Goal: Information Seeking & Learning: Learn about a topic

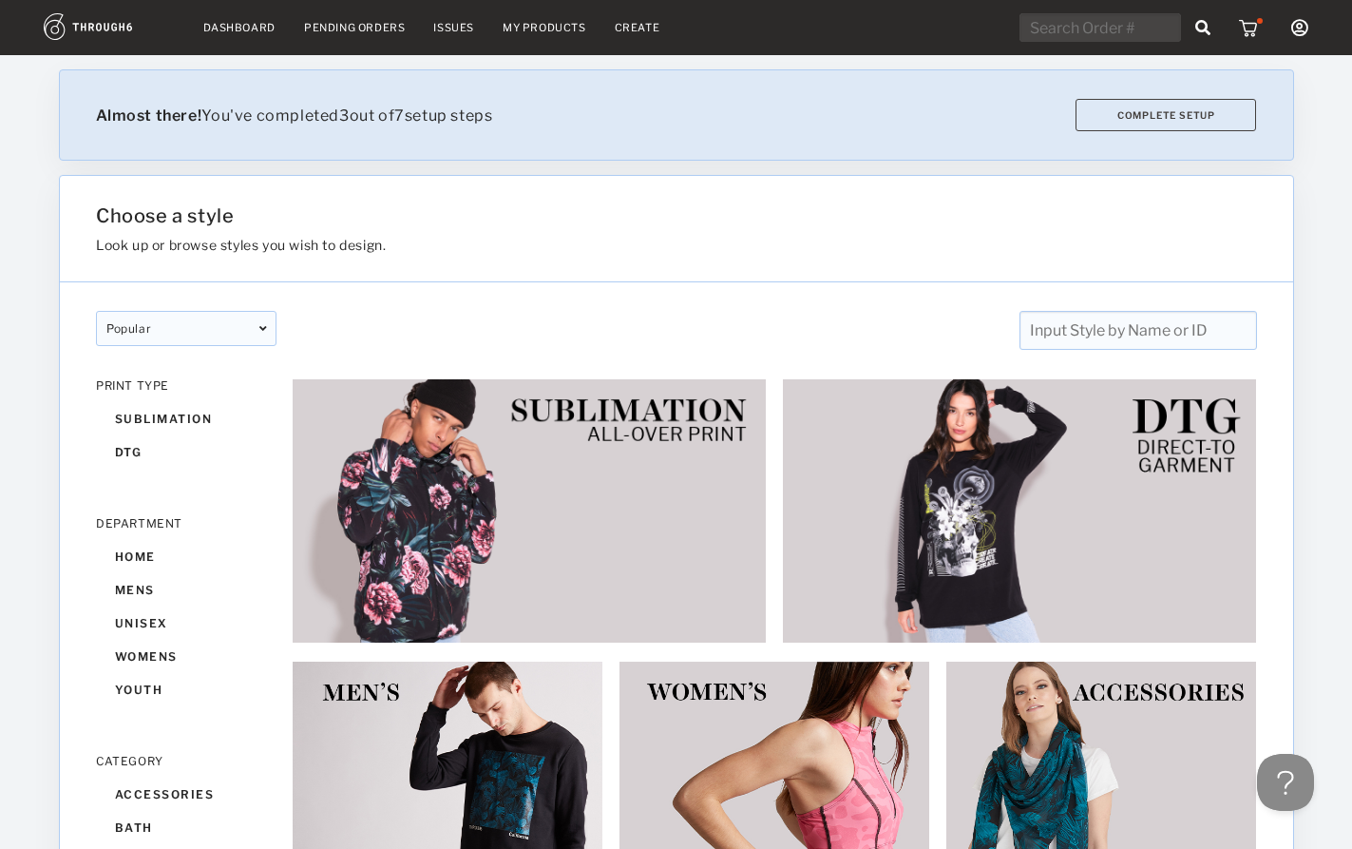
click at [1123, 337] on input "text" at bounding box center [1138, 330] width 238 height 39
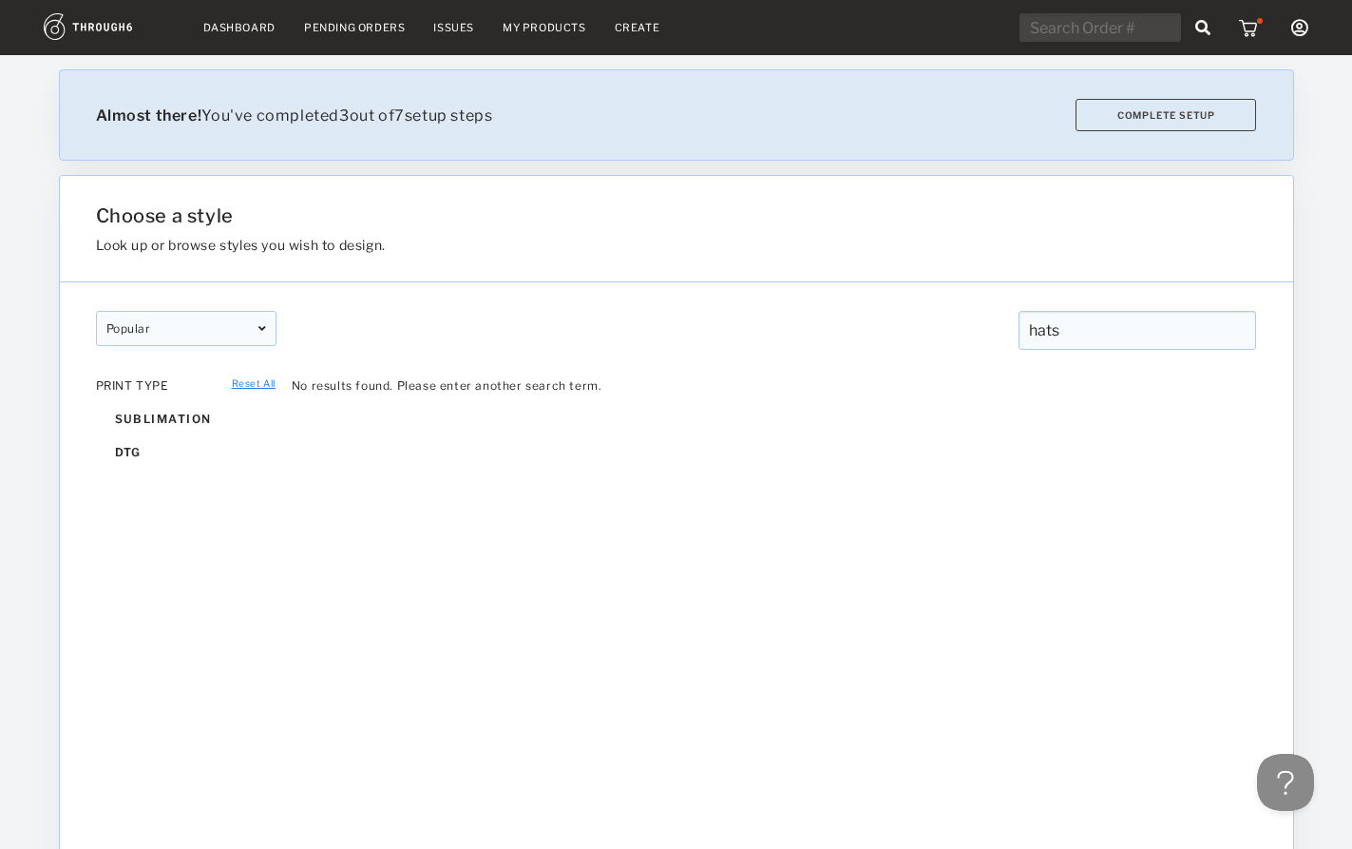
click at [1108, 326] on input "hats" at bounding box center [1138, 330] width 238 height 39
type input "v"
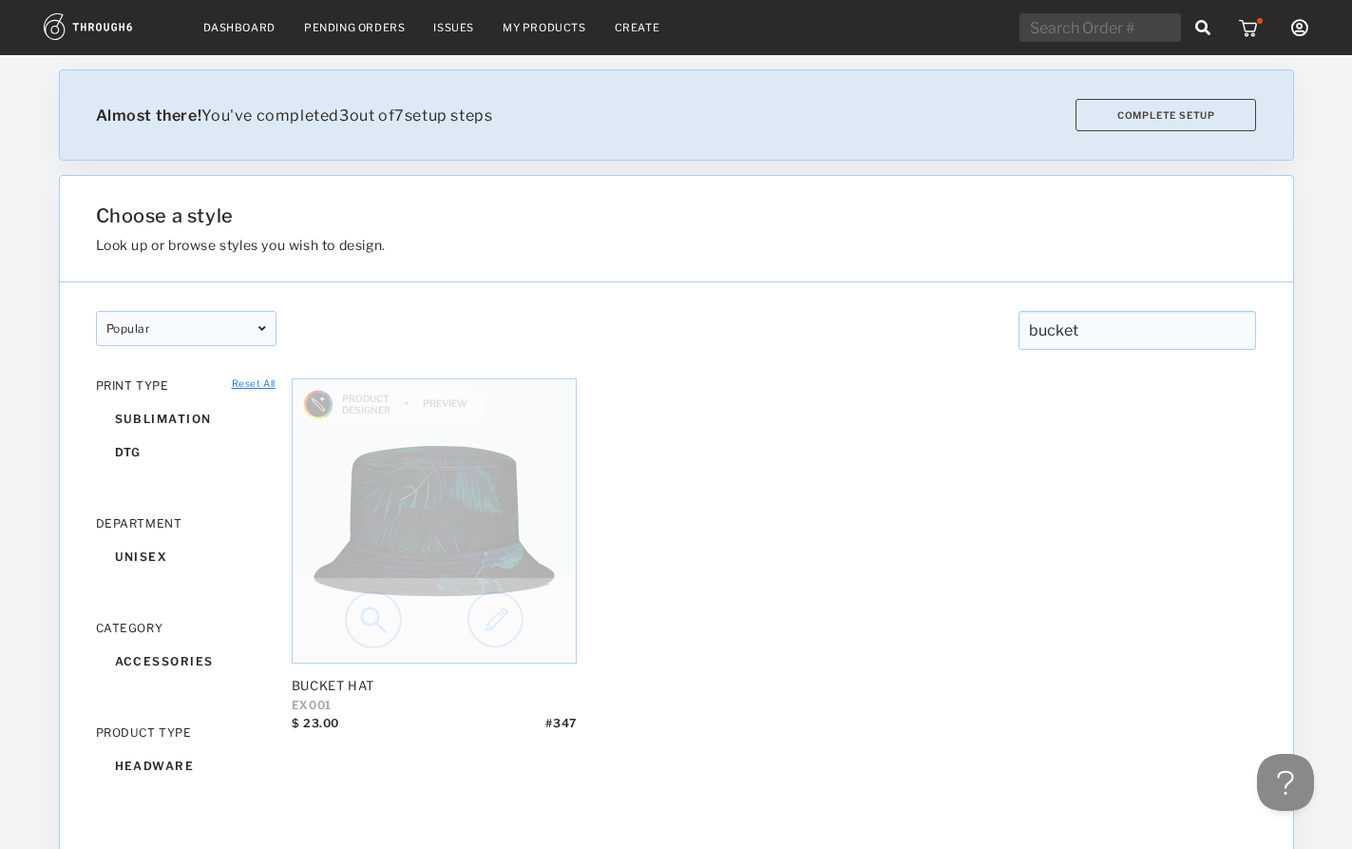
type input "bucket"
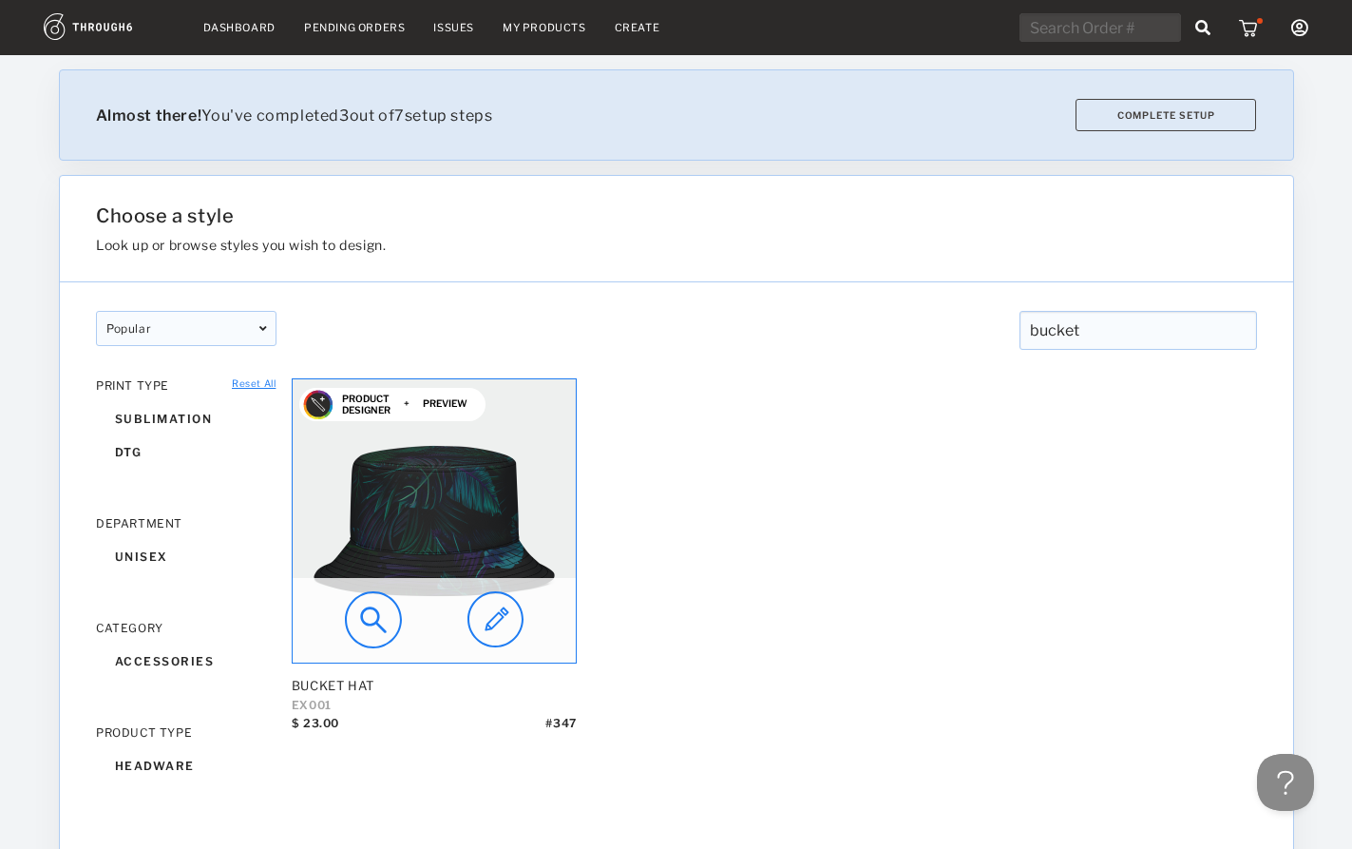
click at [447, 520] on img at bounding box center [434, 520] width 283 height 283
click at [380, 639] on img at bounding box center [373, 619] width 57 height 57
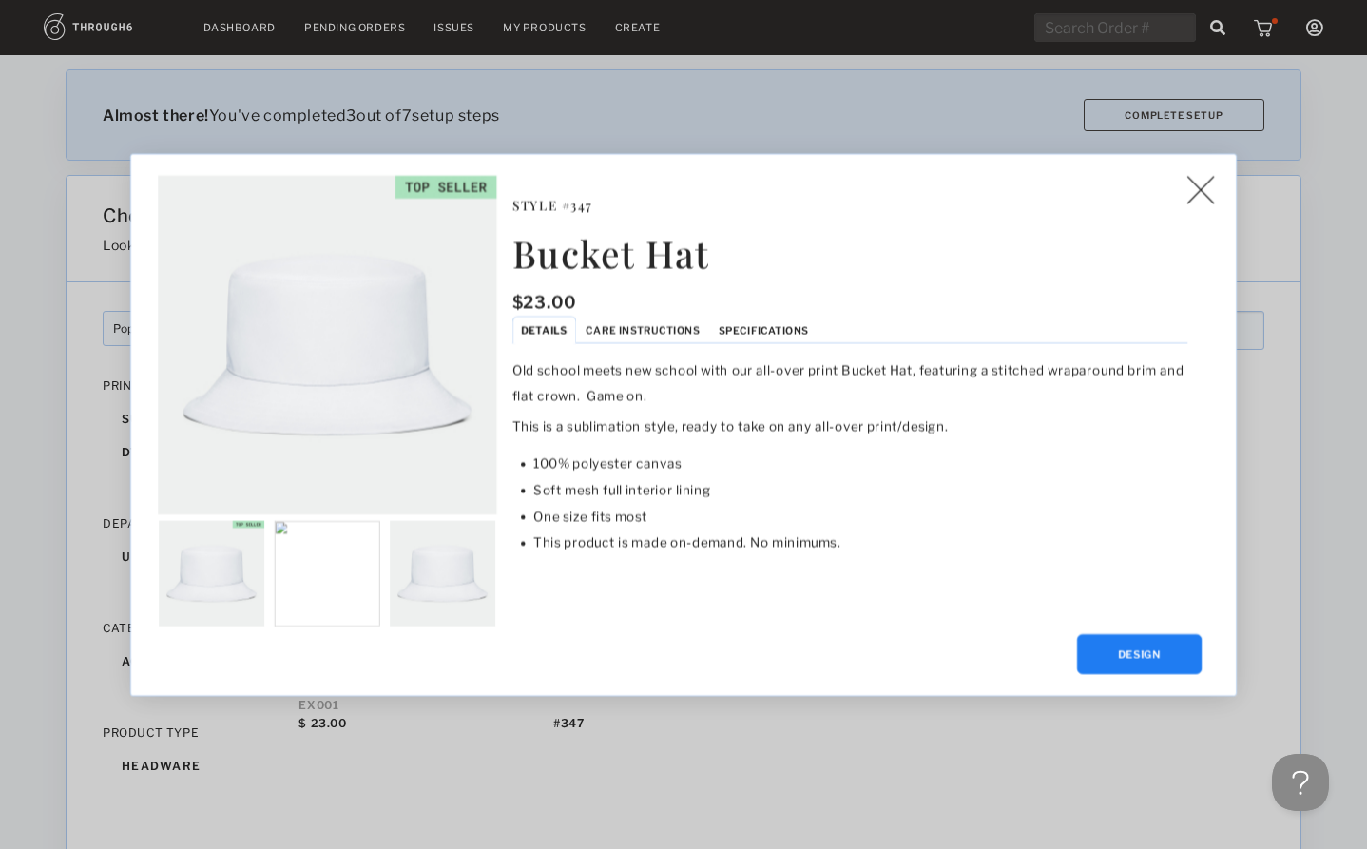
click at [671, 320] on li "Care Instructions" at bounding box center [642, 329] width 133 height 28
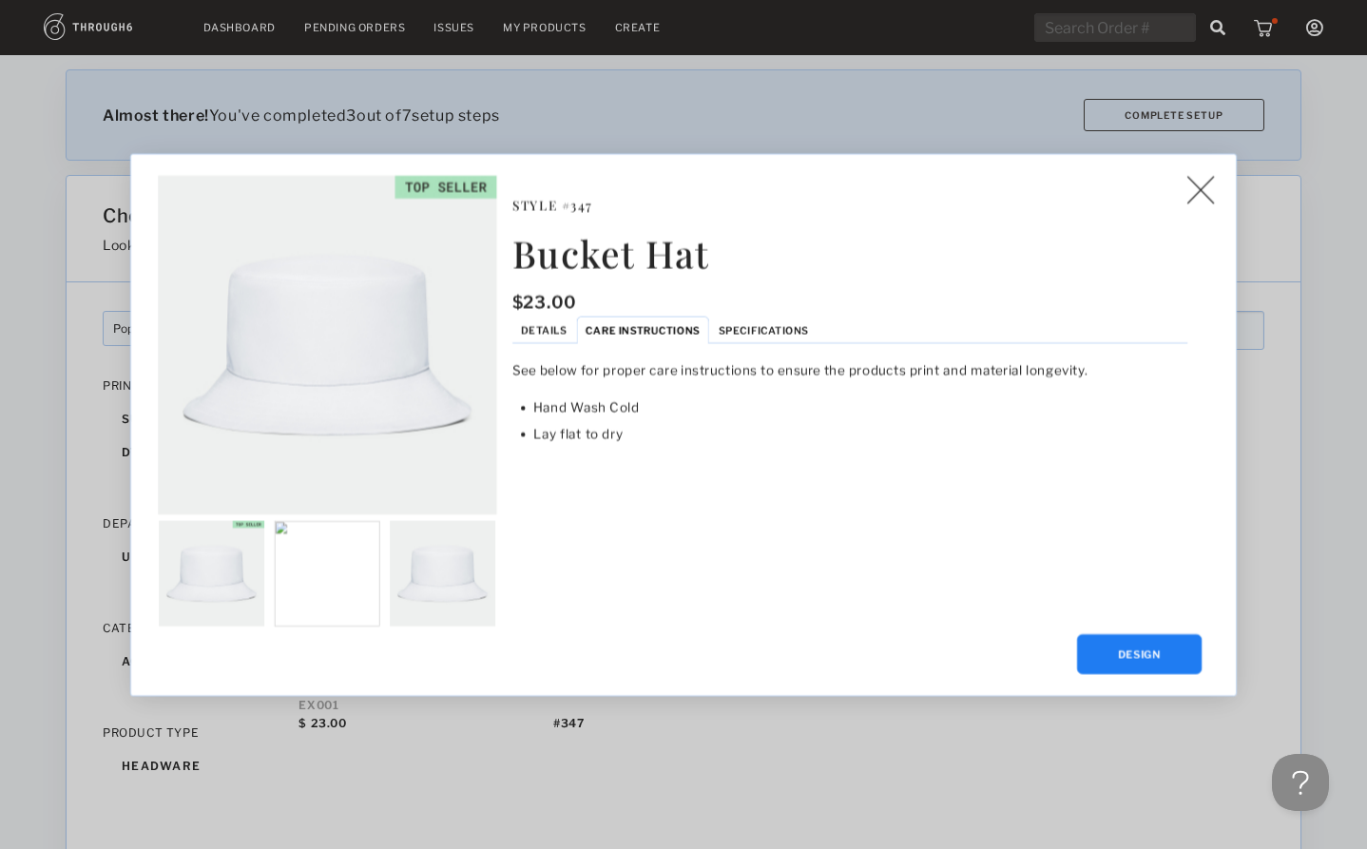
click at [748, 319] on li "Specifications" at bounding box center [763, 329] width 108 height 28
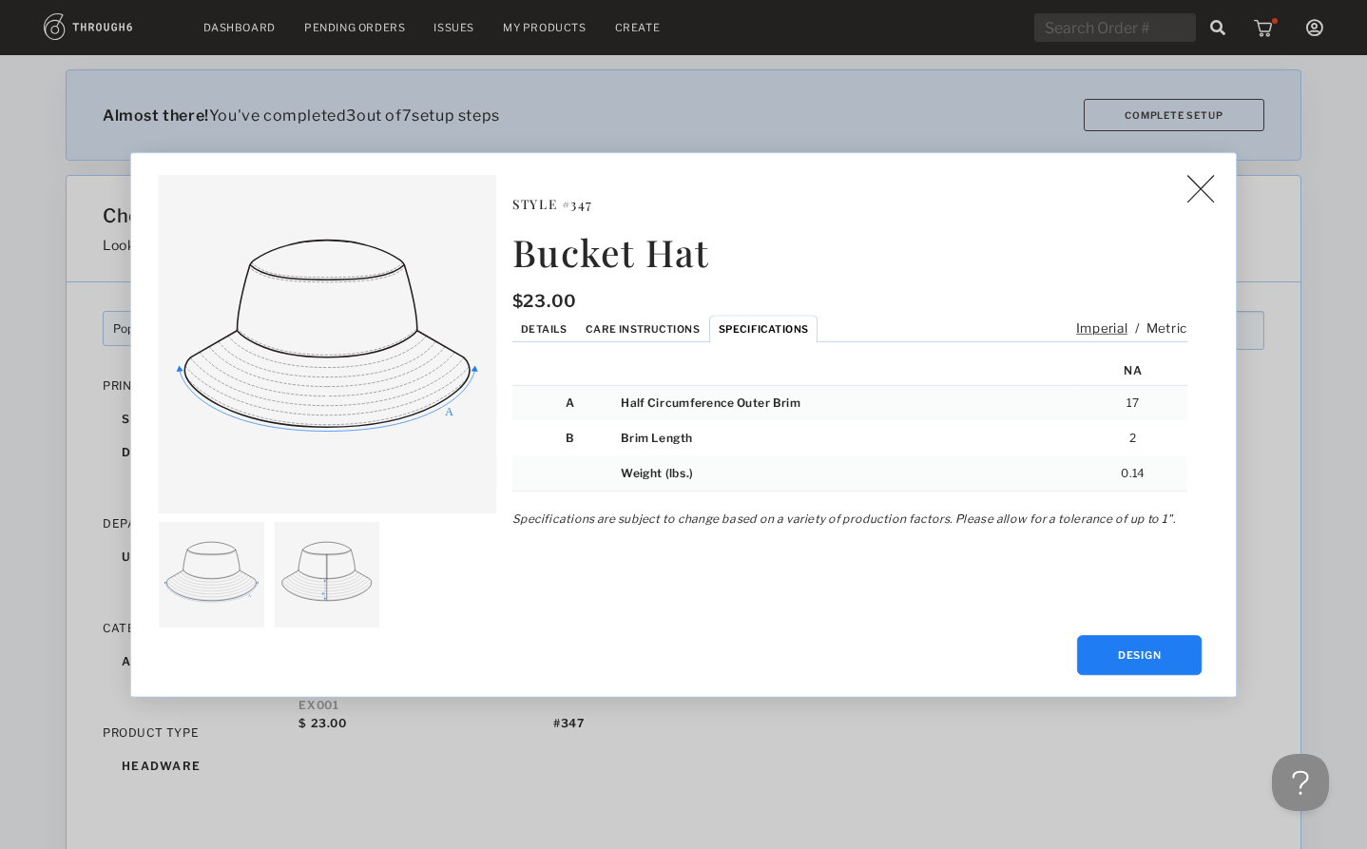
click at [560, 323] on span "Details" at bounding box center [544, 328] width 46 height 12
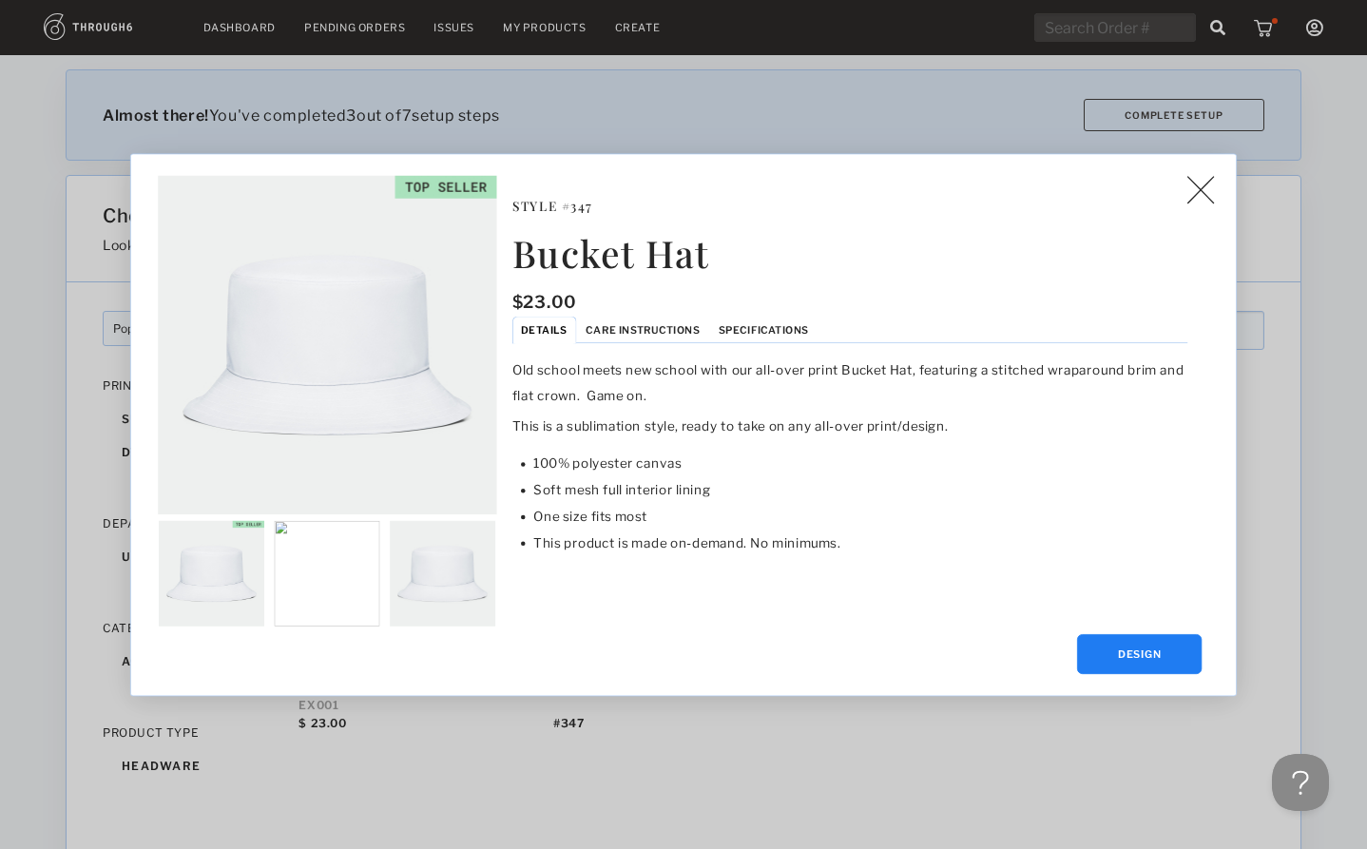
drag, startPoint x: 658, startPoint y: 323, endPoint x: 687, endPoint y: 325, distance: 29.5
click at [658, 324] on span "Care Instructions" at bounding box center [642, 329] width 114 height 12
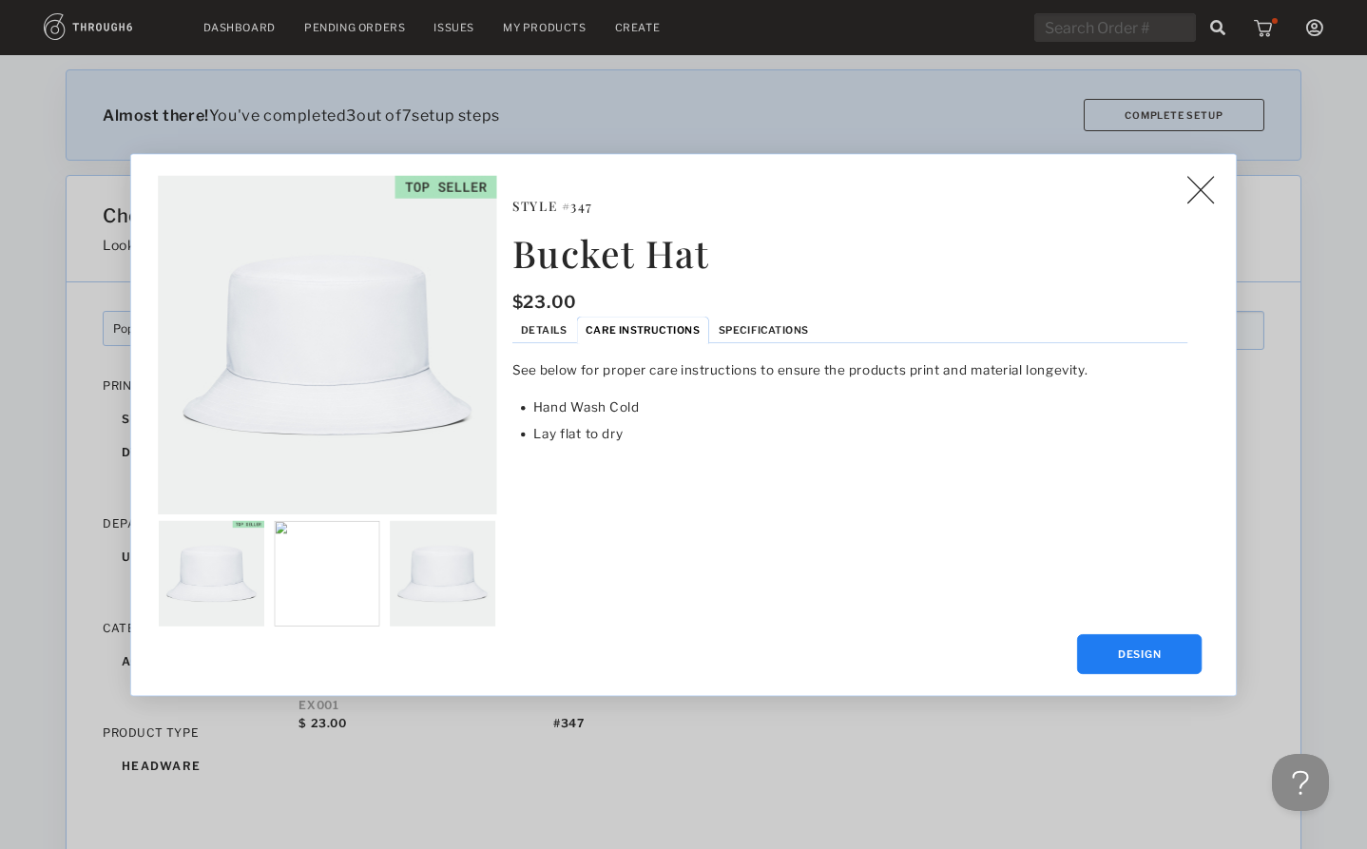
click at [739, 326] on span "Specifications" at bounding box center [763, 329] width 90 height 12
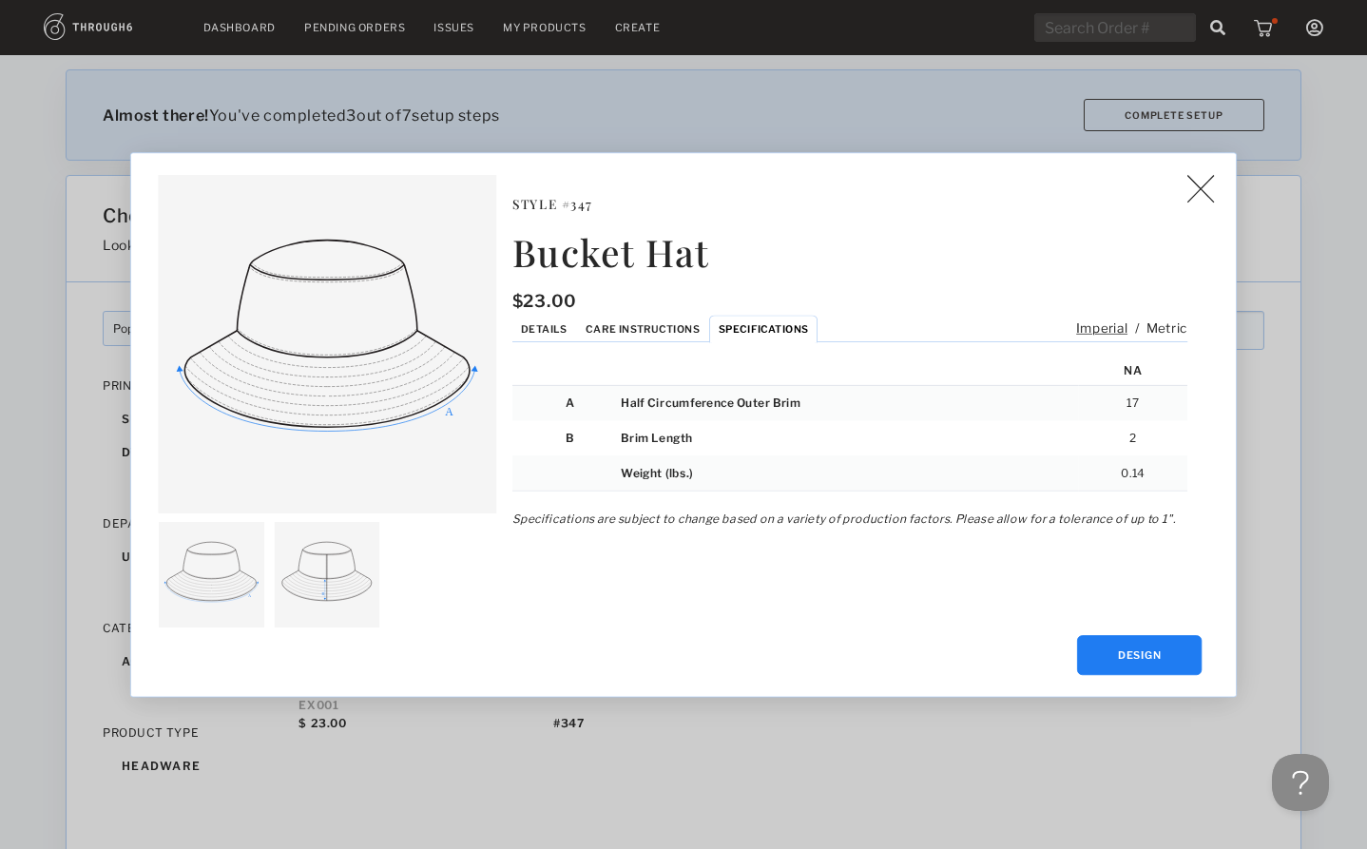
click at [552, 328] on span "Details" at bounding box center [544, 328] width 46 height 12
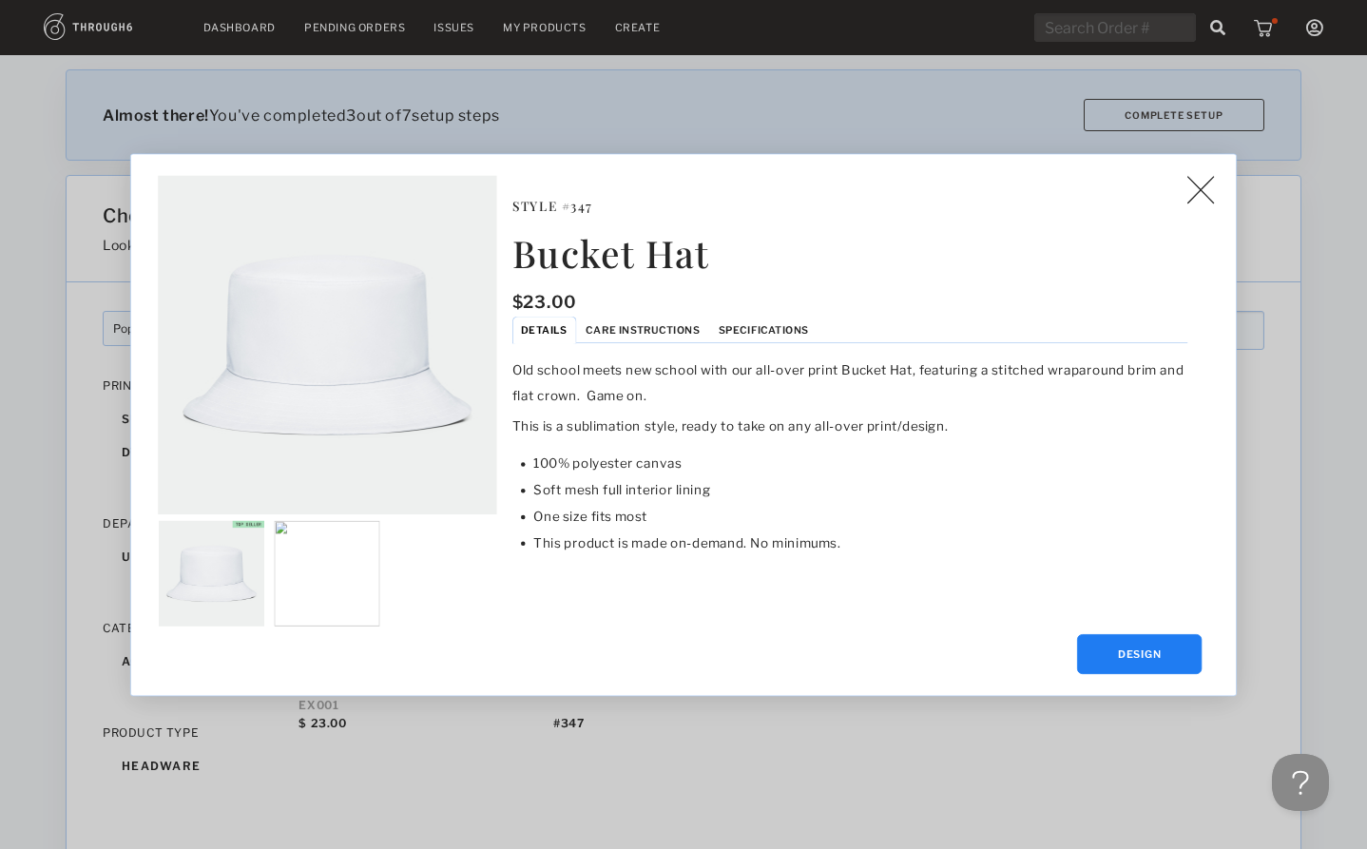
click at [730, 424] on p "This is a sublimation style, ready to take on any all-over print/design." at bounding box center [849, 426] width 675 height 26
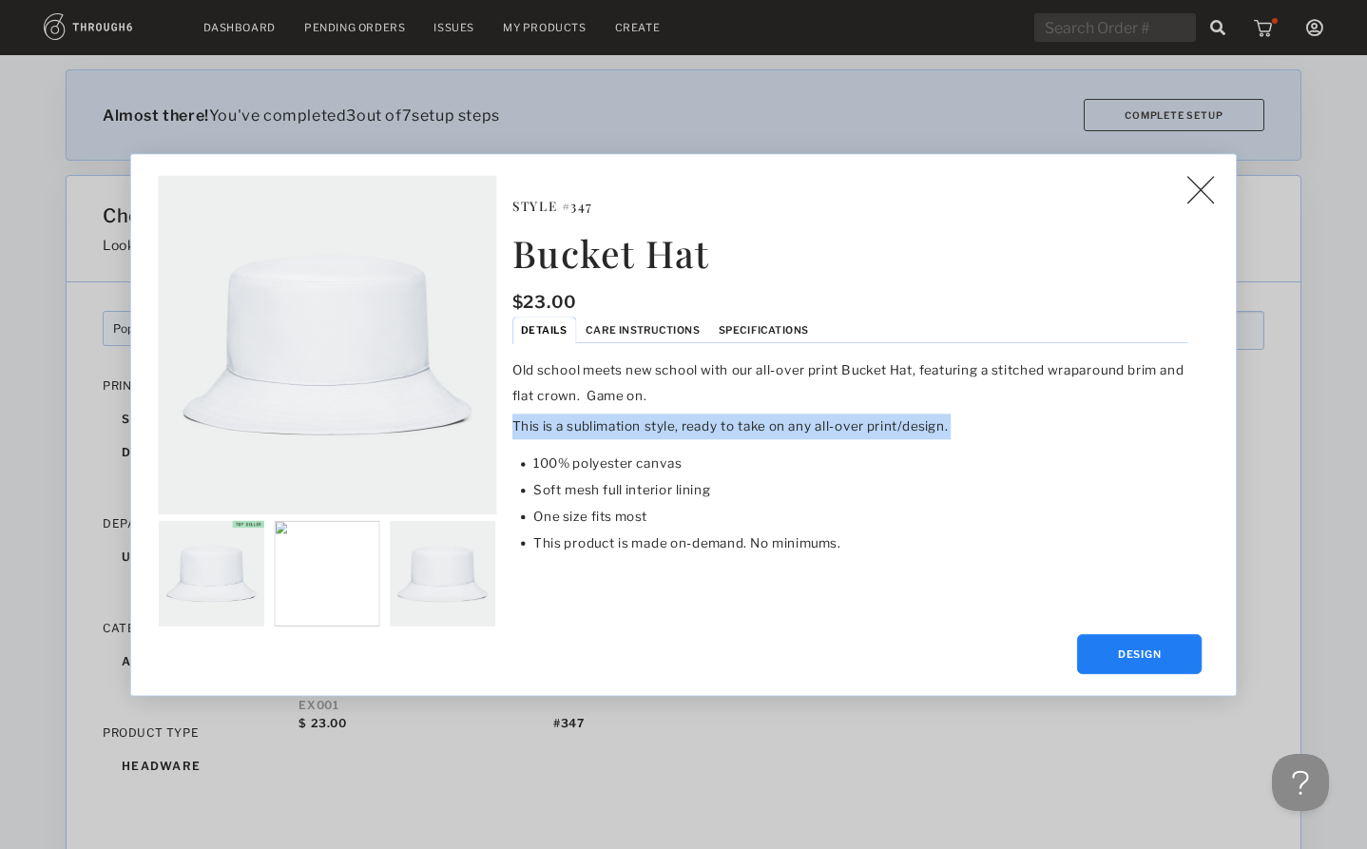
click at [730, 424] on p "This is a sublimation style, ready to take on any all-over print/design." at bounding box center [849, 426] width 675 height 26
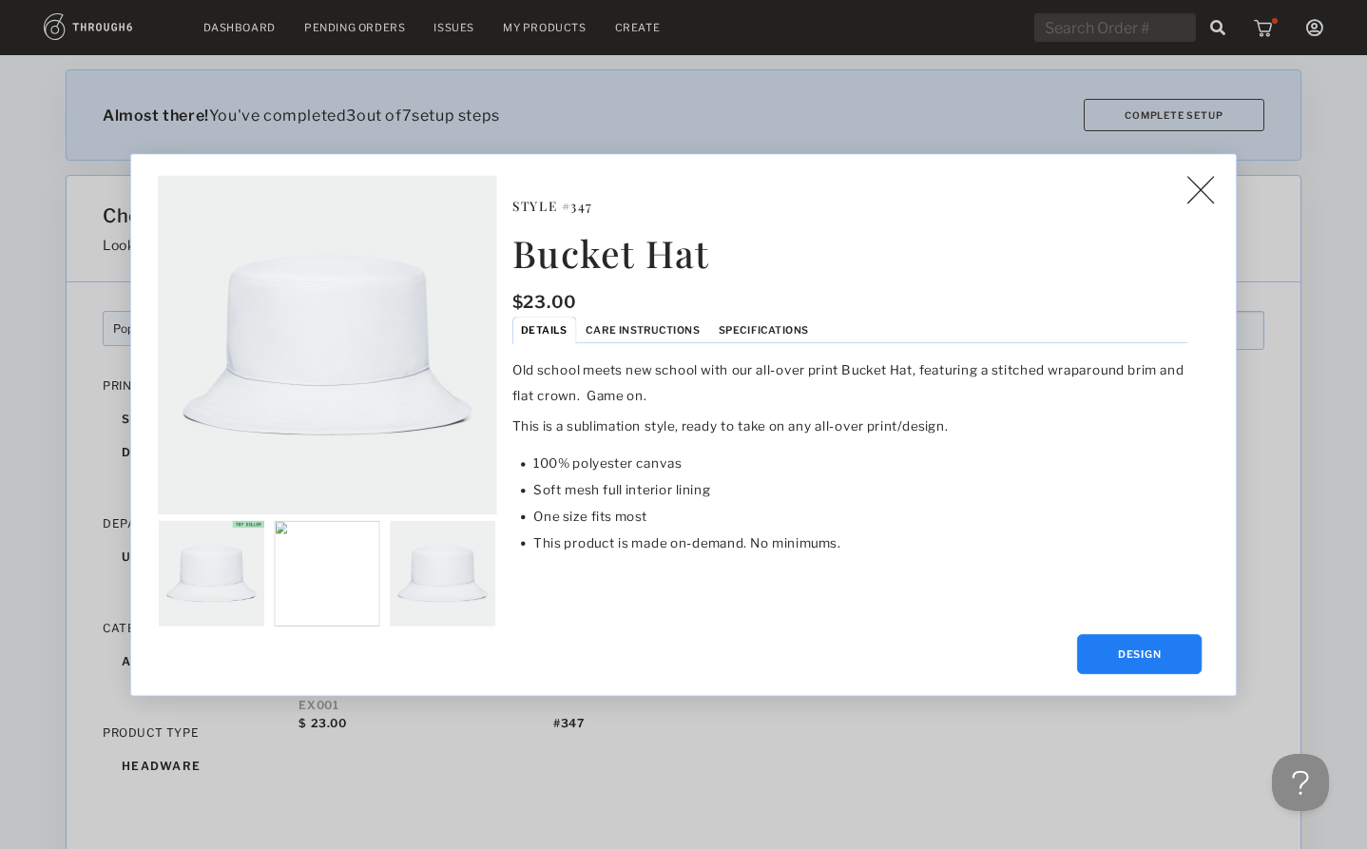
click at [790, 470] on li "100% polyester canvas" at bounding box center [860, 462] width 654 height 27
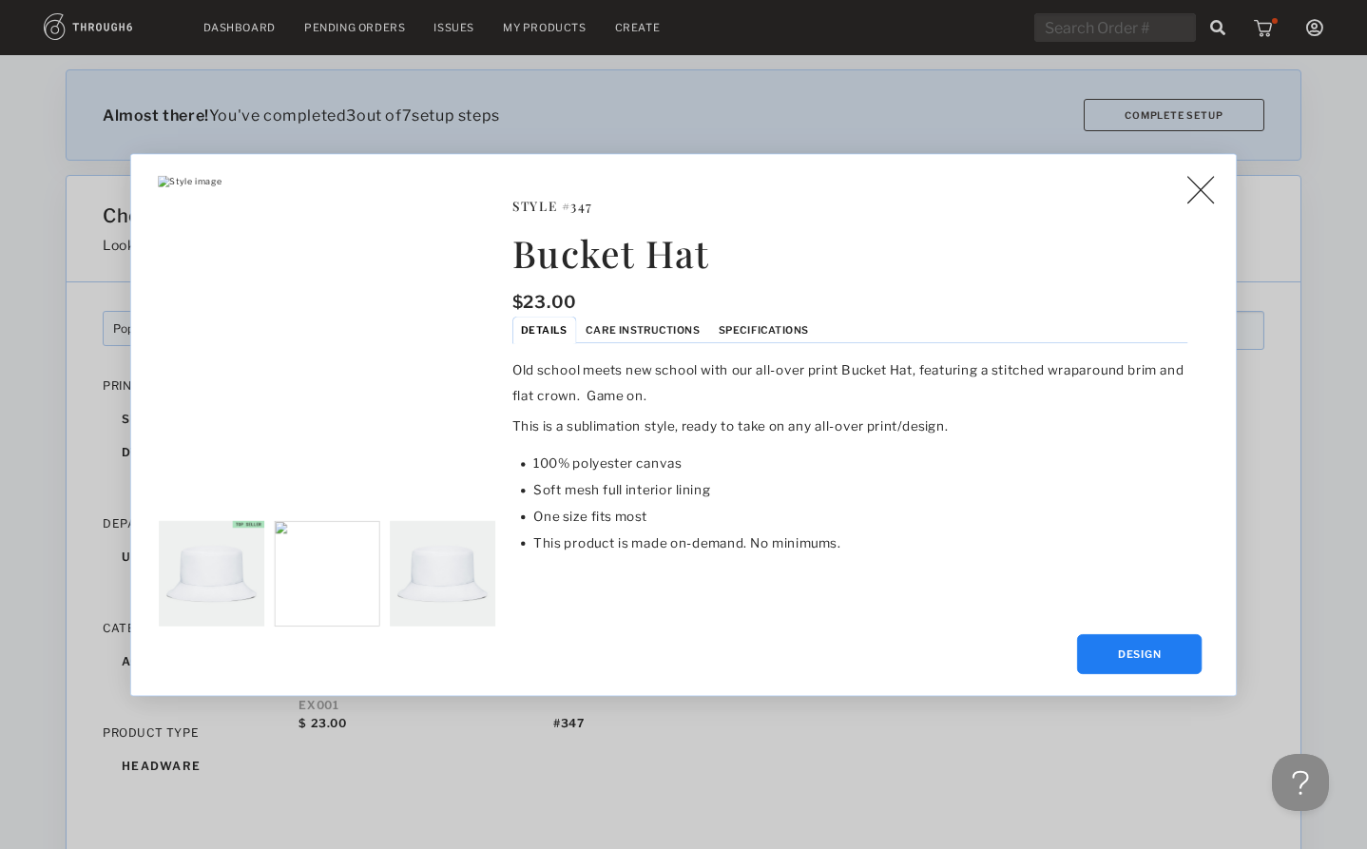
click at [1210, 199] on img at bounding box center [1200, 189] width 28 height 29
